Goal: Information Seeking & Learning: Learn about a topic

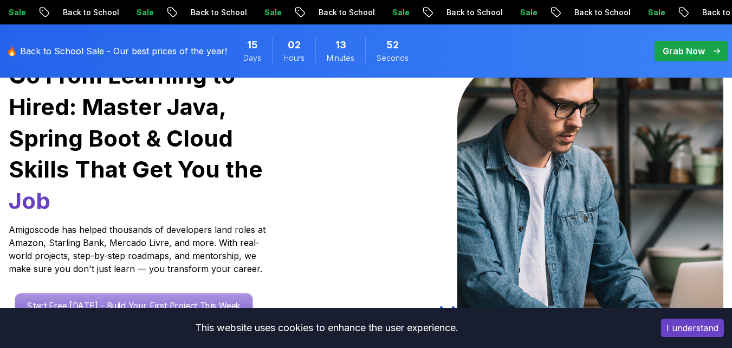
click at [76, 293] on p "Start Free [DATE] - Build Your First Project This Week" at bounding box center [134, 305] width 238 height 25
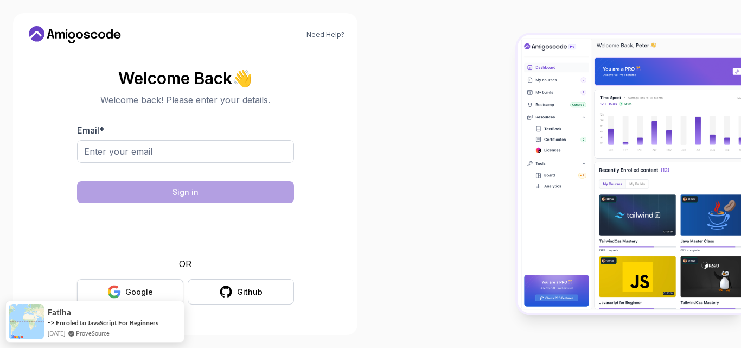
click at [138, 285] on button "Google" at bounding box center [130, 291] width 106 height 25
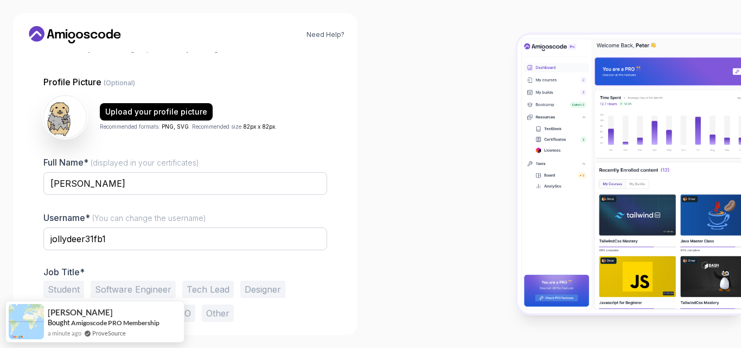
scroll to position [105, 0]
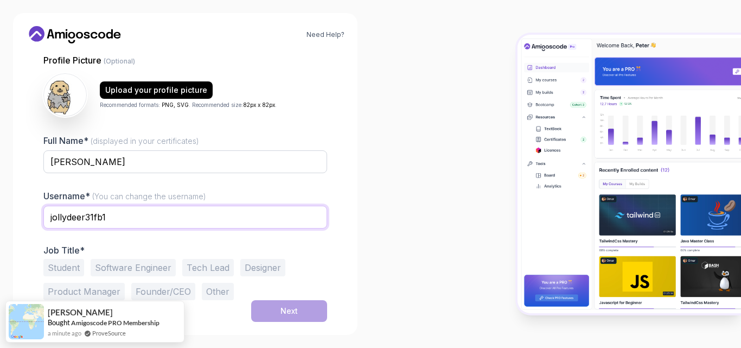
drag, startPoint x: 131, startPoint y: 219, endPoint x: 30, endPoint y: 227, distance: 100.6
click at [30, 227] on div "1 Set Up Your Profile 1 Set Up Your Profile 2 Let's Get to Know You Set Up Your…" at bounding box center [185, 186] width 318 height 269
type input "haenghwi"
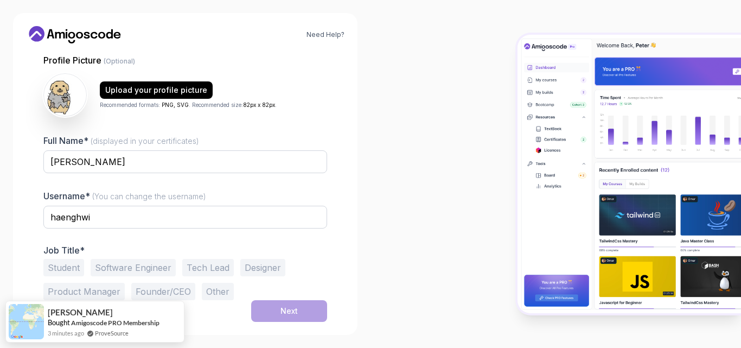
drag, startPoint x: 80, startPoint y: 270, endPoint x: 140, endPoint y: 267, distance: 60.2
click at [80, 270] on button "Student" at bounding box center [63, 267] width 41 height 17
click at [294, 305] on button "Next" at bounding box center [289, 311] width 76 height 22
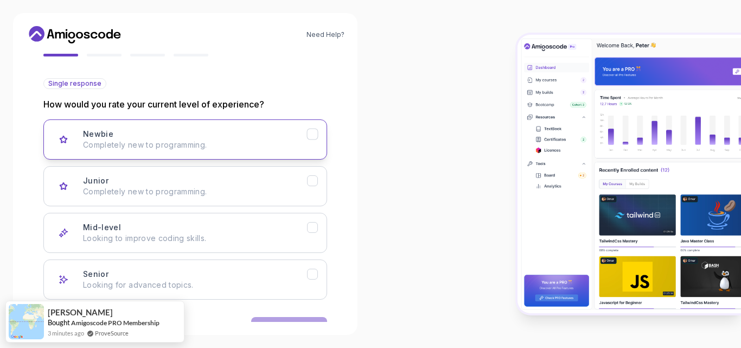
click at [213, 138] on div "Newbie Completely new to programming." at bounding box center [195, 139] width 224 height 22
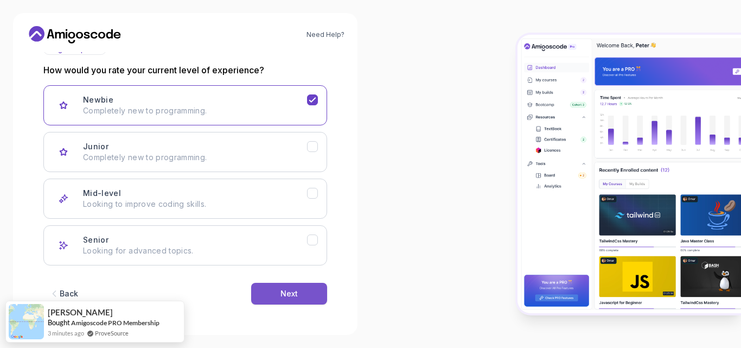
click at [299, 293] on button "Next" at bounding box center [289, 293] width 76 height 22
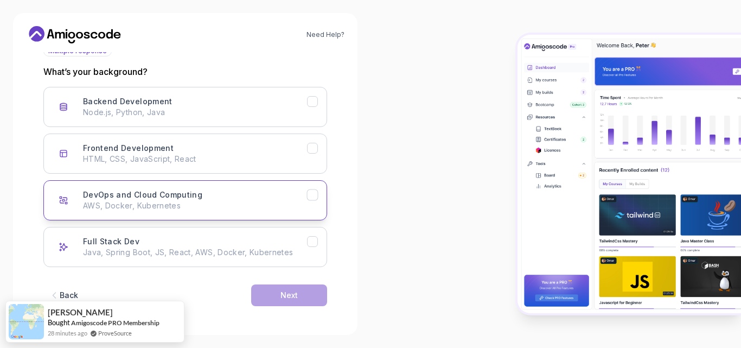
scroll to position [139, 0]
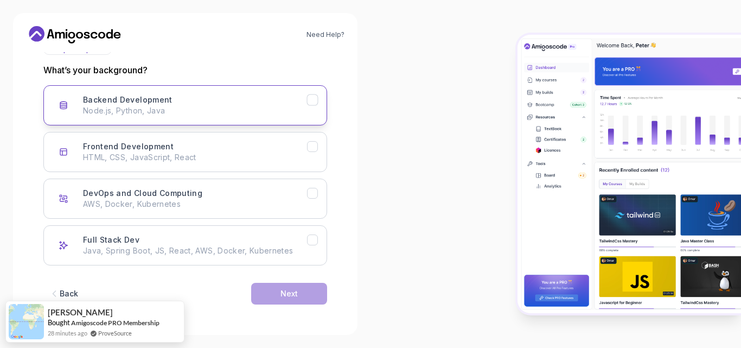
click at [220, 106] on p "Node.js, Python, Java" at bounding box center [195, 110] width 224 height 11
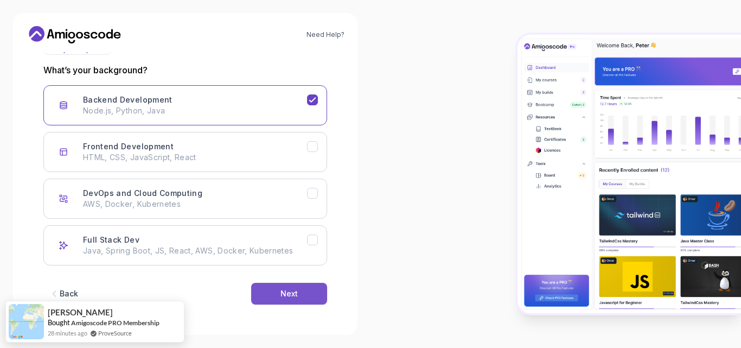
click at [278, 292] on button "Next" at bounding box center [289, 293] width 76 height 22
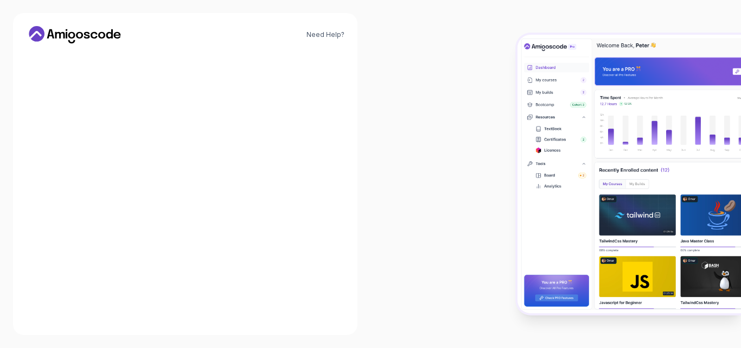
scroll to position [126, 0]
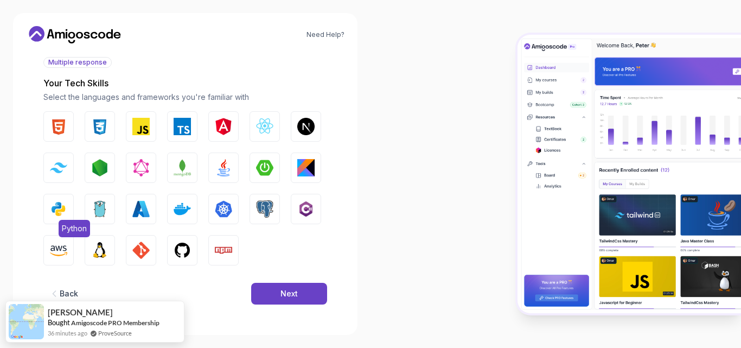
click at [58, 214] on img "button" at bounding box center [58, 208] width 17 height 17
click at [288, 289] on div "Next" at bounding box center [288, 293] width 17 height 11
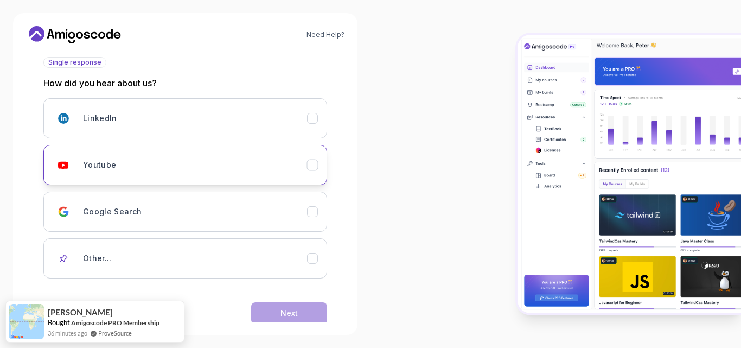
click at [97, 159] on div "Youtube" at bounding box center [195, 165] width 224 height 22
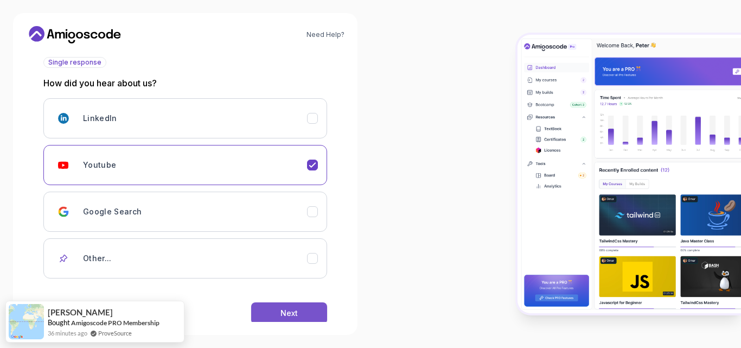
click at [283, 309] on div "Next" at bounding box center [288, 312] width 17 height 11
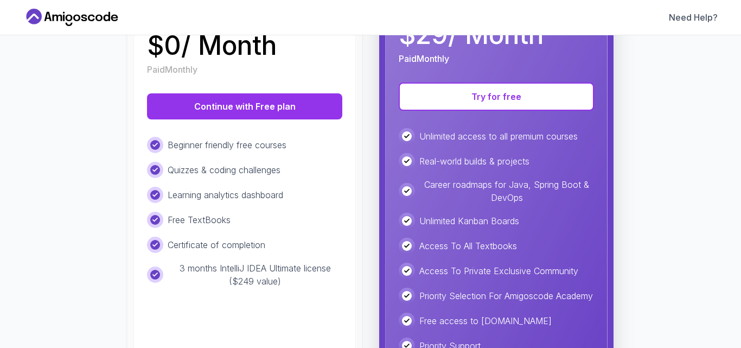
scroll to position [126, 0]
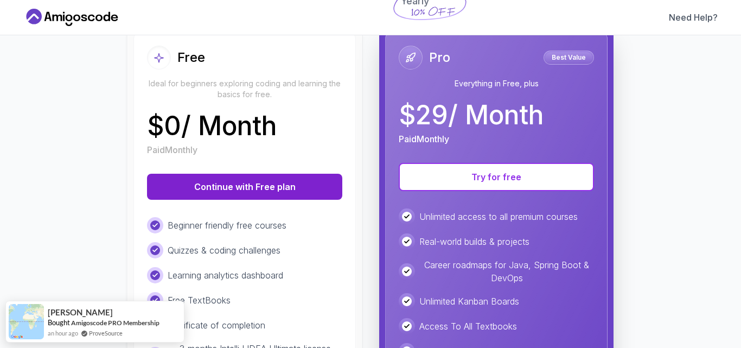
click at [252, 187] on button "Continue with Free plan" at bounding box center [244, 186] width 195 height 26
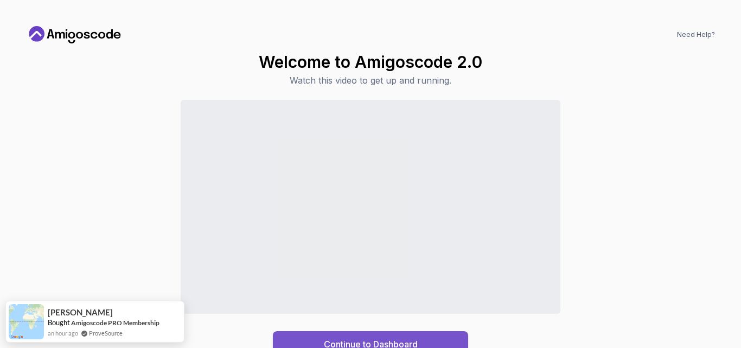
click at [329, 340] on div "Continue to Dashboard" at bounding box center [371, 343] width 94 height 13
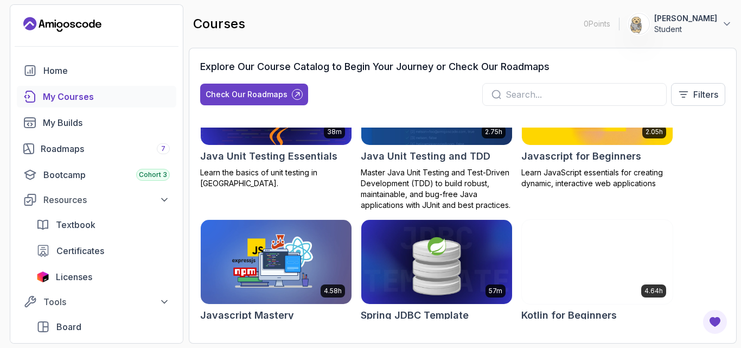
scroll to position [1392, 0]
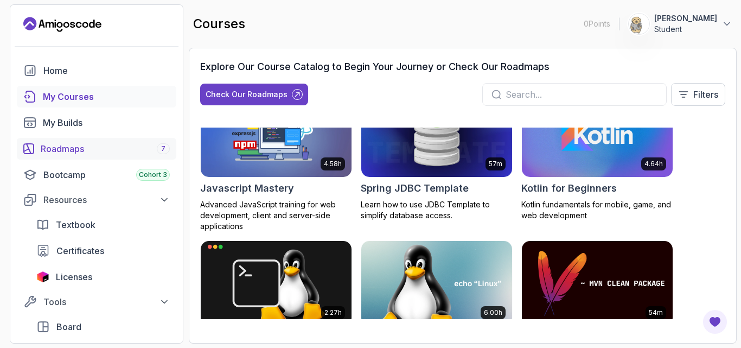
click at [108, 158] on link "Roadmaps 7" at bounding box center [96, 149] width 159 height 22
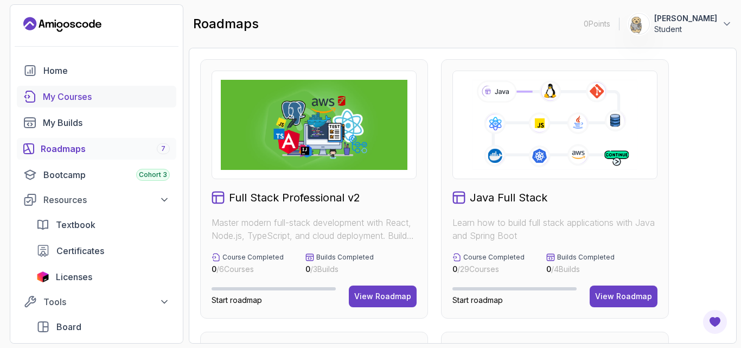
click at [100, 99] on div "My Courses" at bounding box center [106, 96] width 127 height 13
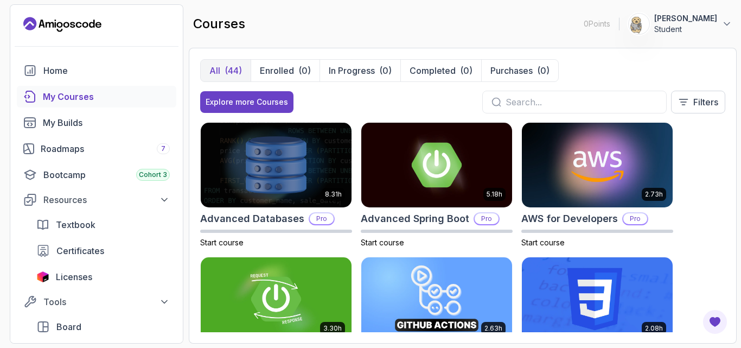
click at [516, 101] on input "text" at bounding box center [581, 101] width 152 height 13
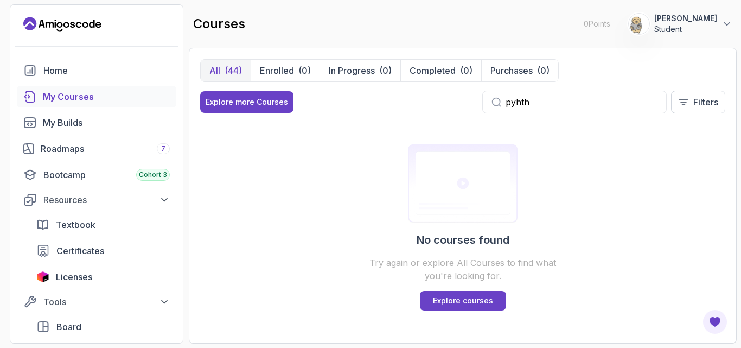
click at [579, 100] on input "pyhth" at bounding box center [581, 101] width 152 height 13
click at [573, 90] on div "All (44) Enrolled (0) In Progress (0) Completed (0) Purchases (0) Explore more …" at bounding box center [462, 90] width 525 height 63
click at [584, 104] on input "pyh" at bounding box center [581, 101] width 152 height 13
type input "python"
click at [80, 68] on div "Home" at bounding box center [106, 70] width 126 height 13
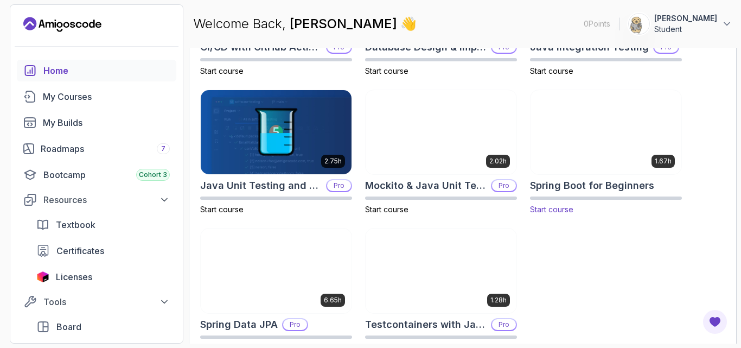
scroll to position [463, 0]
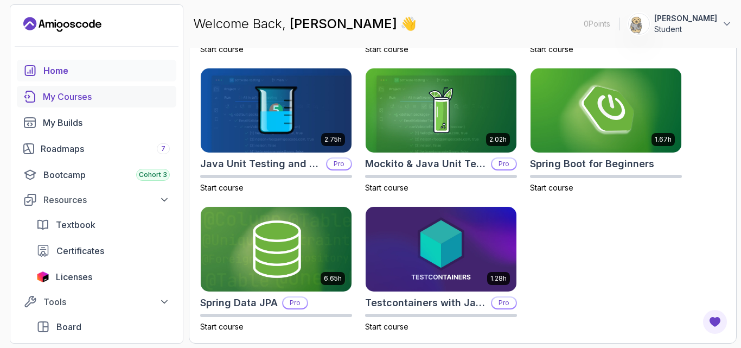
click at [81, 89] on link "My Courses" at bounding box center [96, 97] width 159 height 22
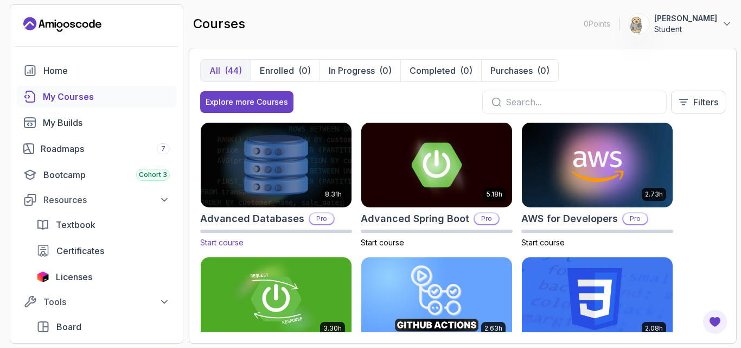
click at [269, 174] on img at bounding box center [276, 164] width 158 height 88
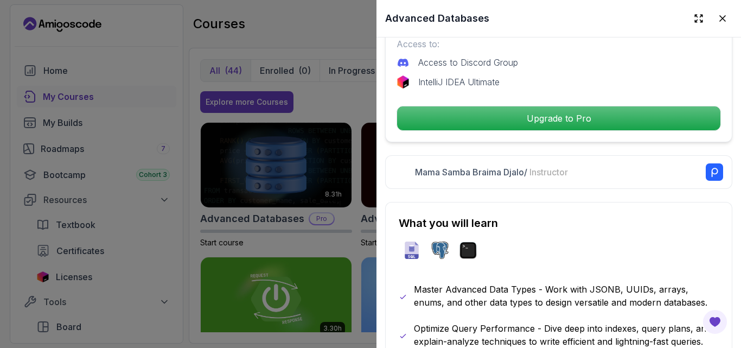
scroll to position [253, 0]
